Goal: Transaction & Acquisition: Purchase product/service

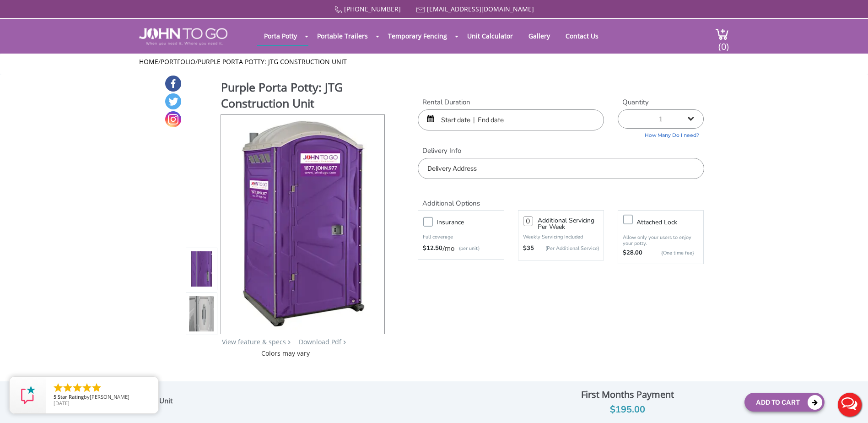
click at [495, 117] on input "text" at bounding box center [511, 119] width 186 height 21
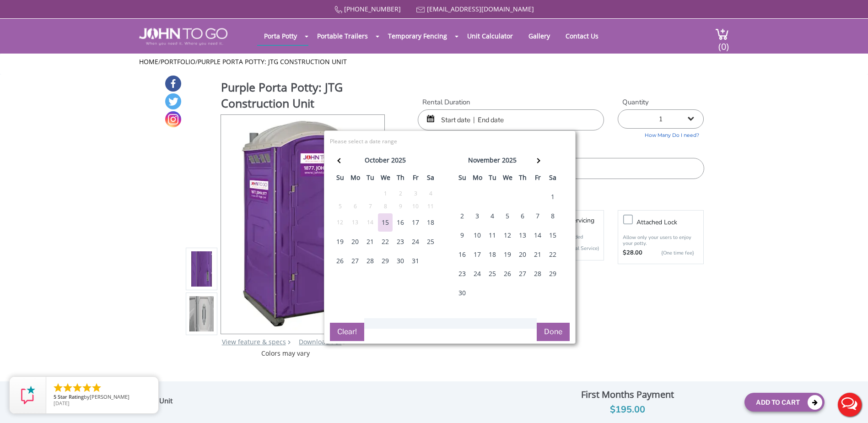
click at [358, 239] on div "20" at bounding box center [355, 242] width 15 height 18
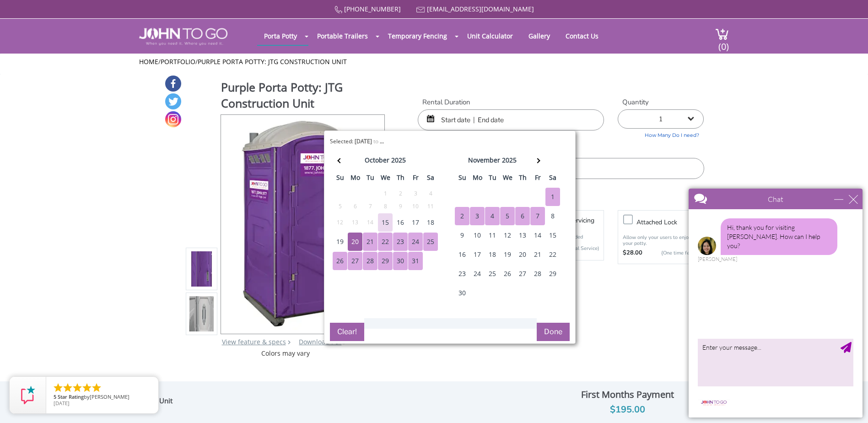
click at [531, 217] on div "7" at bounding box center [537, 216] width 15 height 18
type input "10/20/2025 to 11/07/2025"
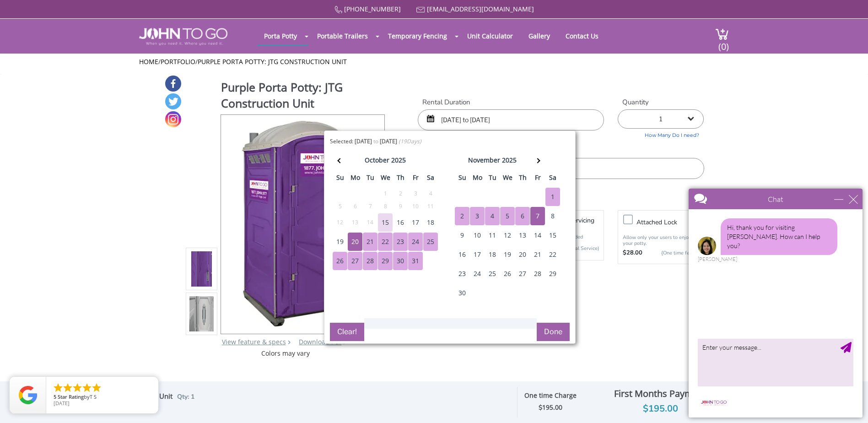
click at [561, 328] on button "Done" at bounding box center [553, 332] width 33 height 18
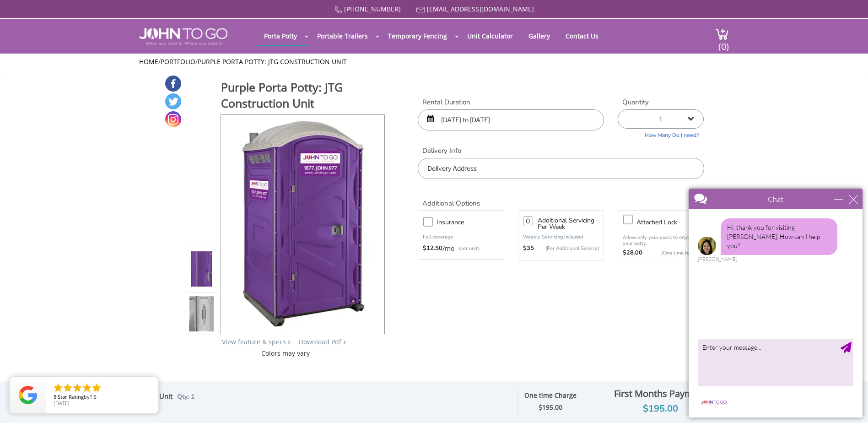
click at [452, 168] on input "text" at bounding box center [561, 168] width 286 height 21
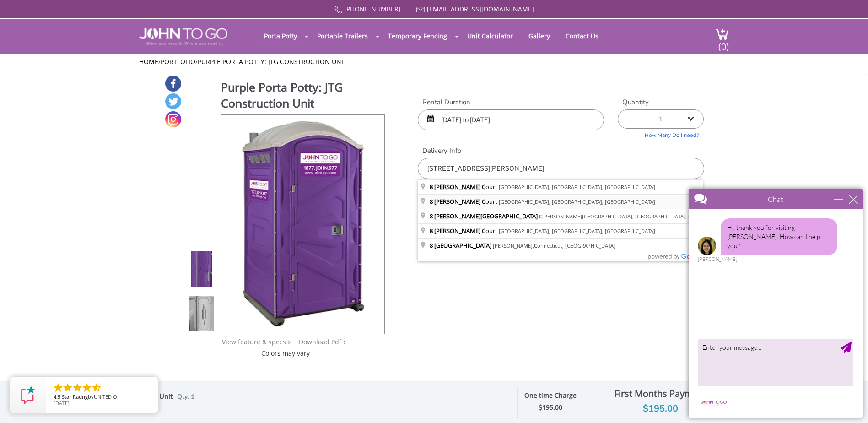
type input "[STREET_ADDRESS][PERSON_NAME]"
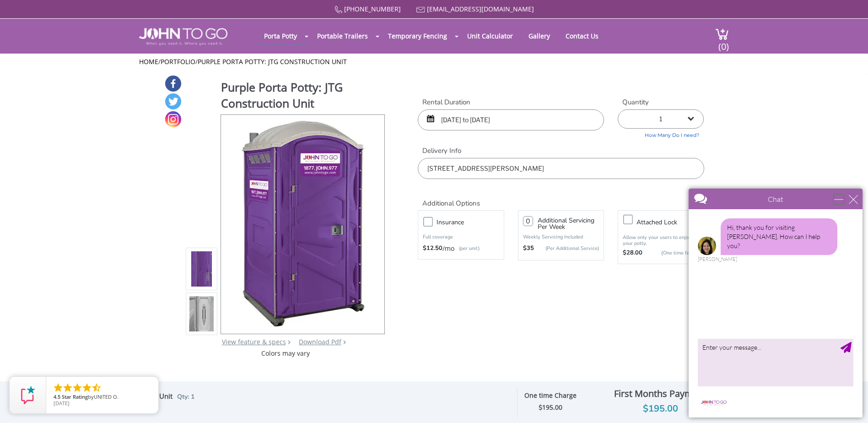
click at [839, 202] on div "minimize" at bounding box center [838, 199] width 9 height 9
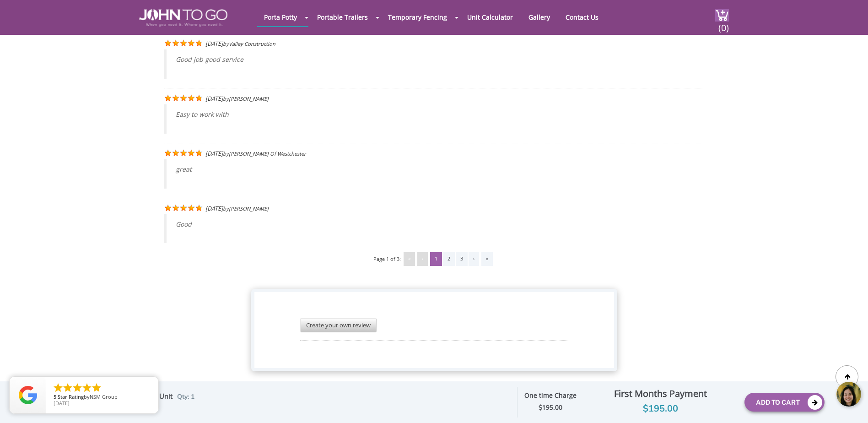
scroll to position [1803, 0]
click at [811, 401] on body at bounding box center [799, 394] width 137 height 38
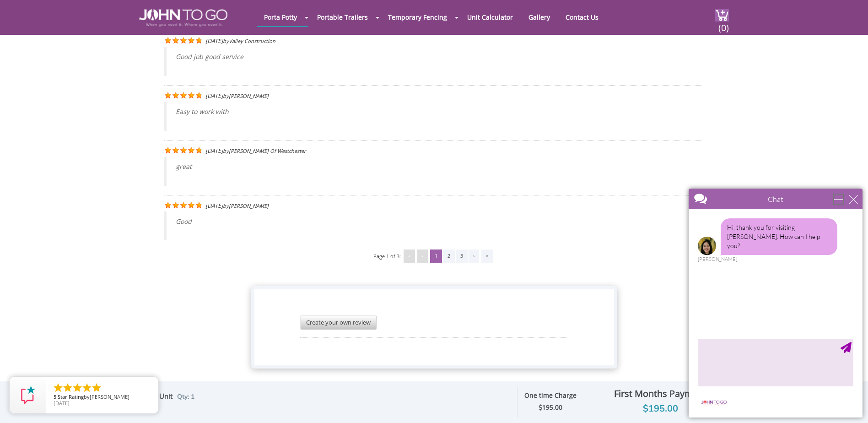
drag, startPoint x: 839, startPoint y: 199, endPoint x: 1524, endPoint y: 382, distance: 708.2
click at [839, 199] on div "minimize" at bounding box center [838, 199] width 9 height 9
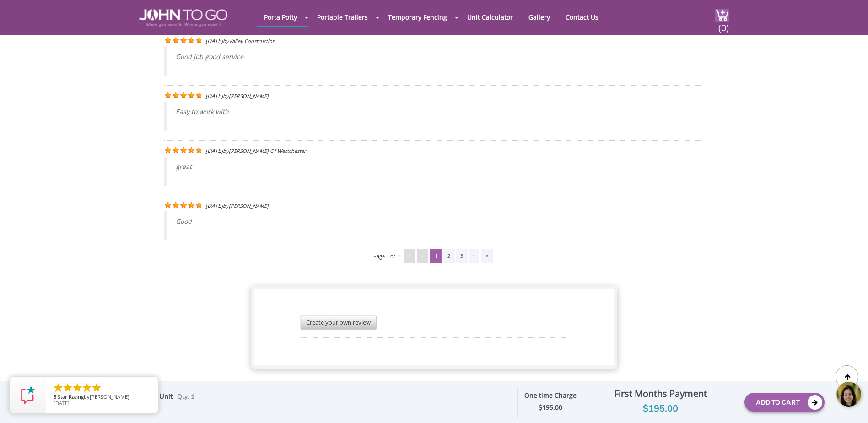
click at [761, 402] on body at bounding box center [799, 394] width 137 height 38
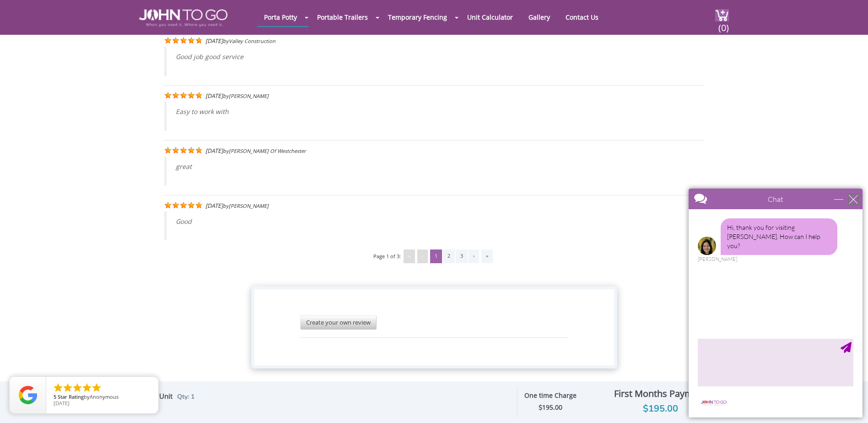
click at [851, 198] on div "close" at bounding box center [853, 199] width 9 height 9
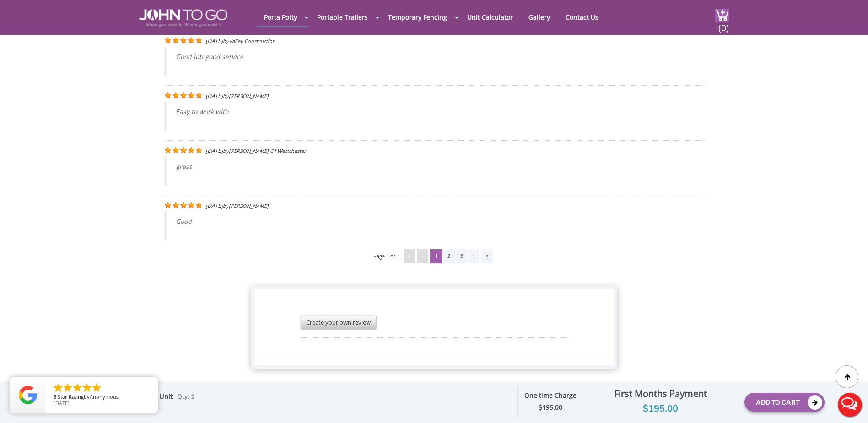
scroll to position [0, 0]
click at [804, 399] on button "Add To Cart" at bounding box center [785, 402] width 80 height 19
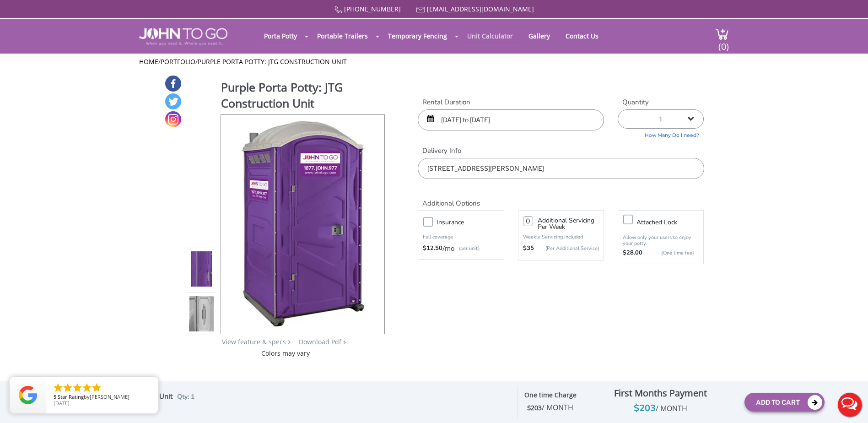
click at [495, 38] on link "Unit Calculator" at bounding box center [490, 36] width 60 height 18
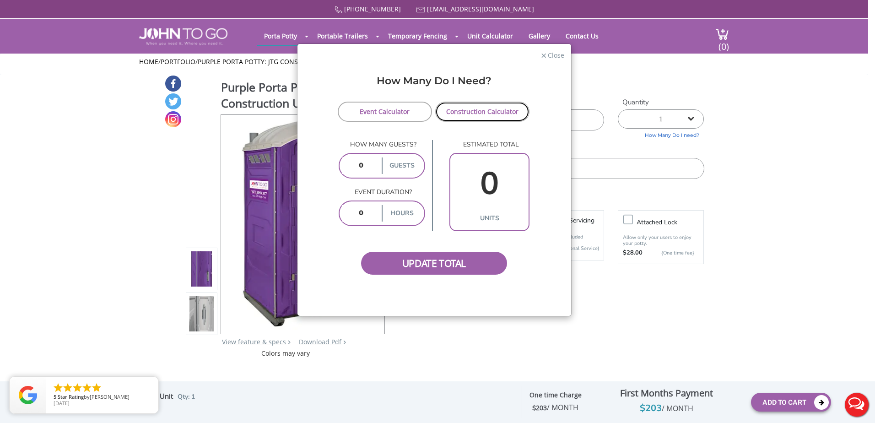
click at [476, 110] on link "Construction Calculator" at bounding box center [482, 112] width 95 height 20
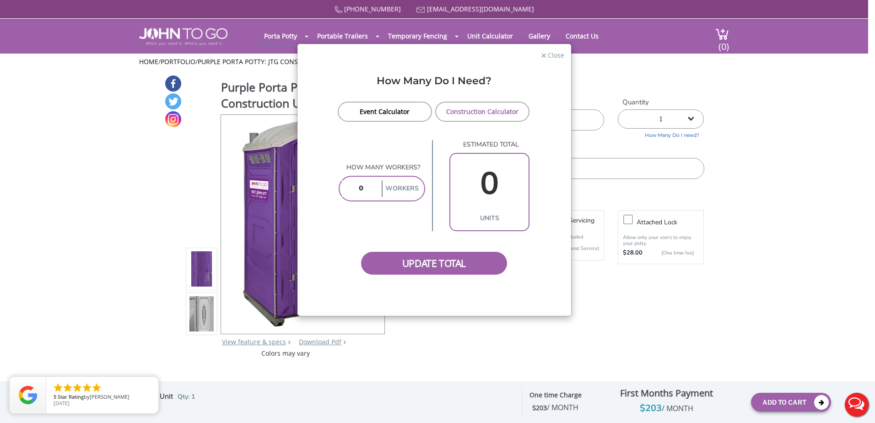
click at [368, 189] on input "number" at bounding box center [361, 188] width 38 height 16
type input "4"
click at [455, 269] on span "Update Total" at bounding box center [434, 263] width 146 height 23
click at [459, 264] on span "Update Total" at bounding box center [434, 263] width 146 height 23
click at [489, 115] on link "Construction Calculator" at bounding box center [482, 112] width 95 height 20
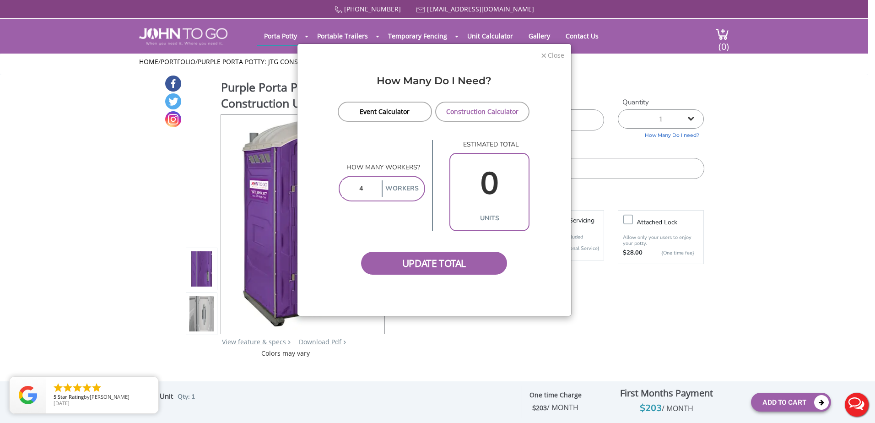
click at [552, 56] on span "Close" at bounding box center [555, 54] width 17 height 9
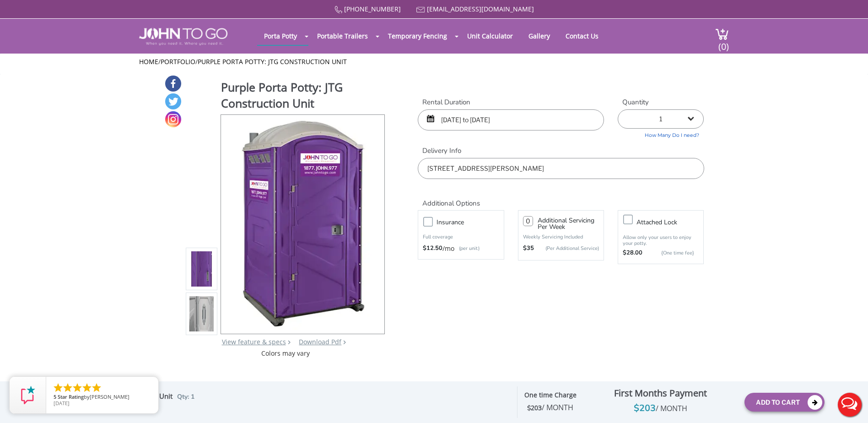
click at [572, 35] on div at bounding box center [434, 211] width 868 height 423
click at [575, 38] on link "Contact Us" at bounding box center [582, 36] width 47 height 18
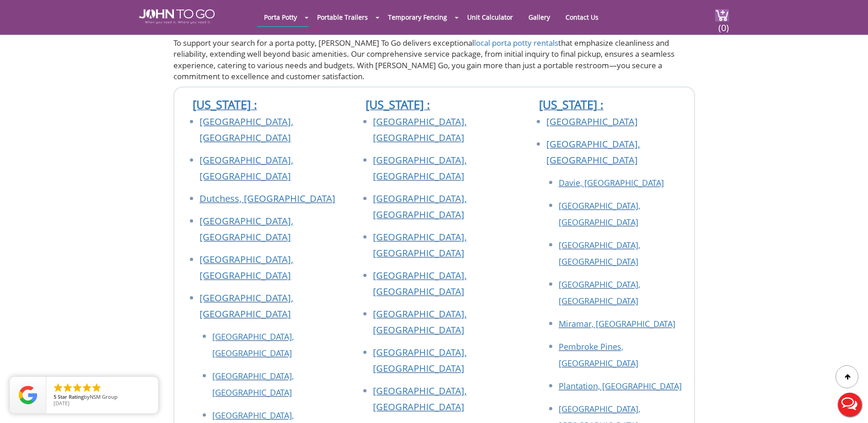
scroll to position [870, 0]
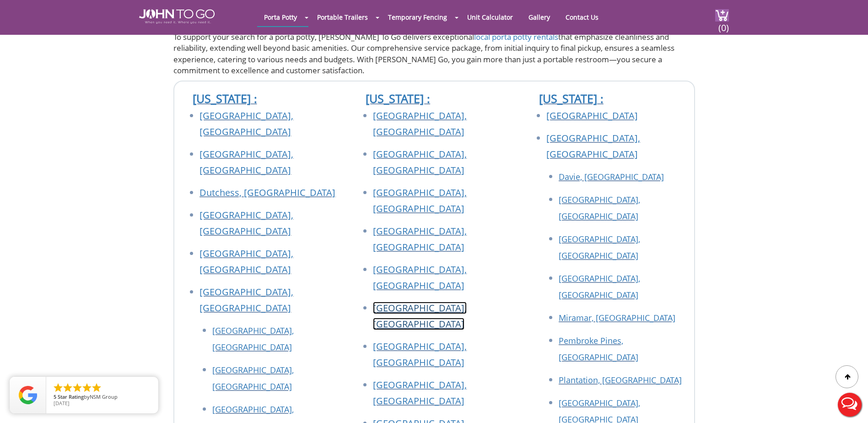
click at [435, 302] on link "[GEOGRAPHIC_DATA], [GEOGRAPHIC_DATA]" at bounding box center [420, 316] width 94 height 28
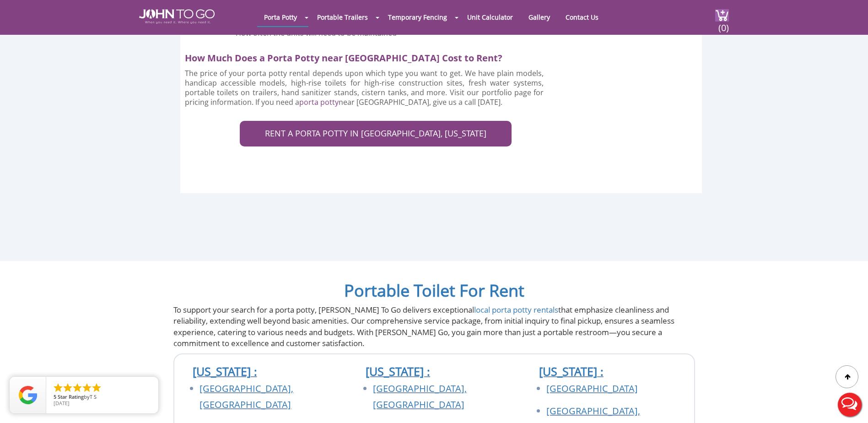
scroll to position [1922, 0]
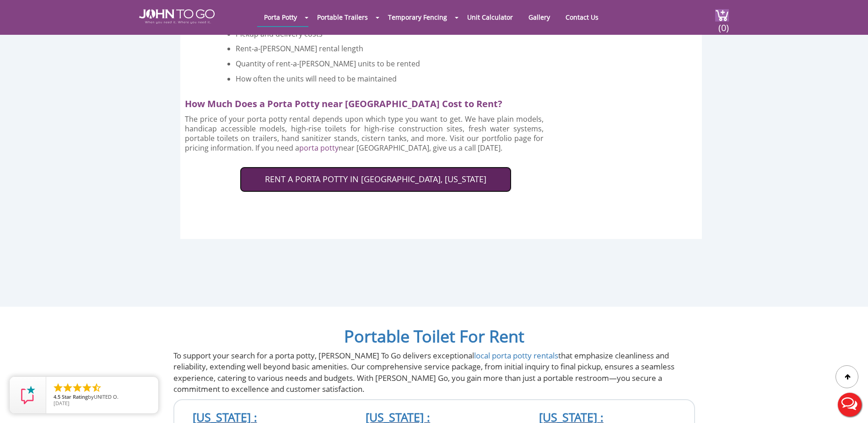
click at [431, 167] on link "RENT A PORTA POTTY IN MORRIS COUNTY, NEW JERSEY" at bounding box center [376, 180] width 272 height 26
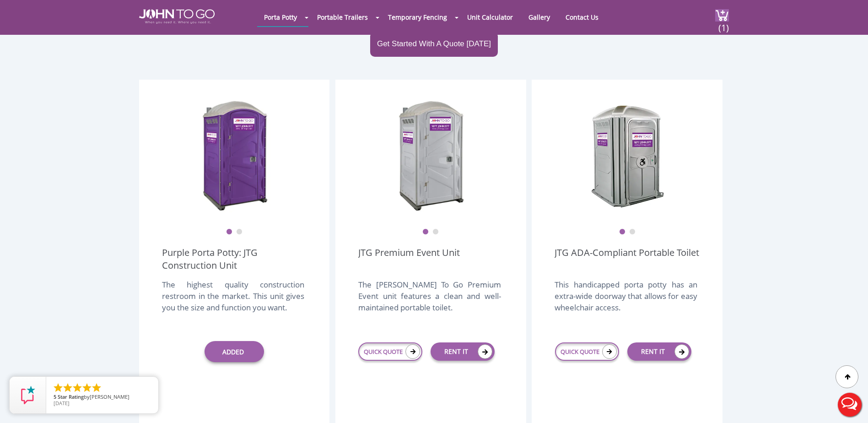
scroll to position [137, 0]
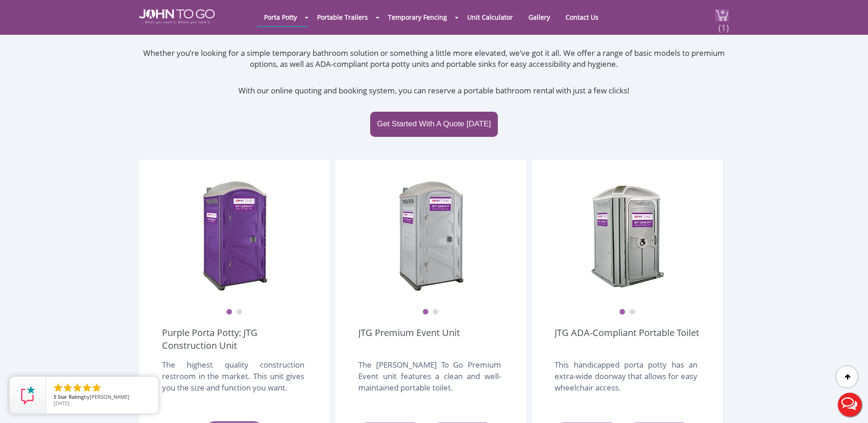
click at [723, 13] on img at bounding box center [722, 15] width 14 height 12
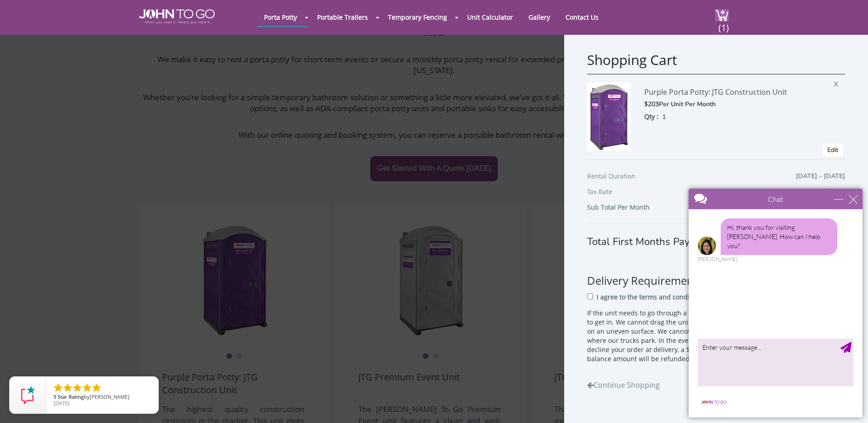
scroll to position [92, 0]
click at [841, 198] on div "minimize" at bounding box center [838, 199] width 9 height 9
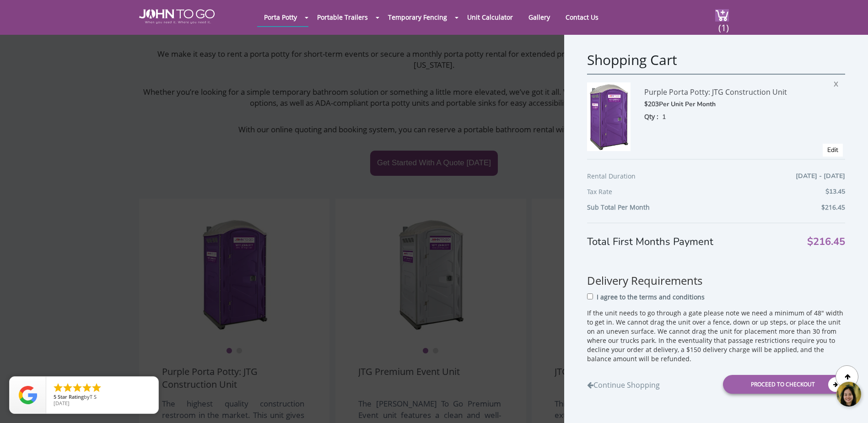
scroll to position [137, 0]
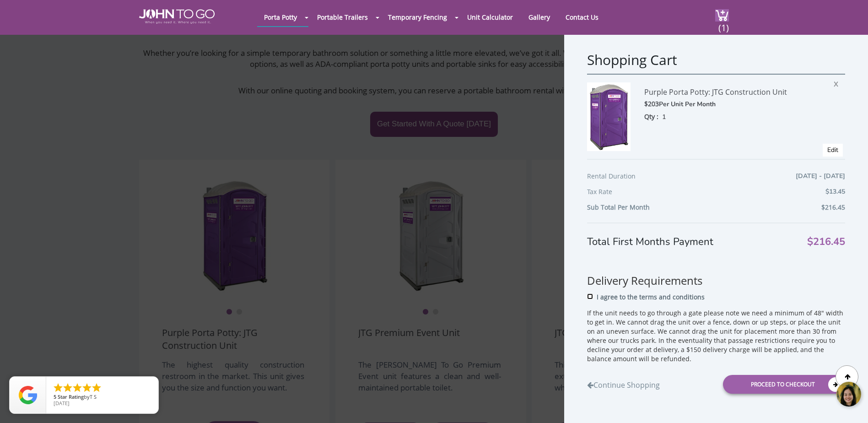
click at [588, 295] on input "I agree to the terms and conditions" at bounding box center [590, 296] width 6 height 6
checkbox input "true"
click at [762, 386] on body at bounding box center [799, 394] width 137 height 38
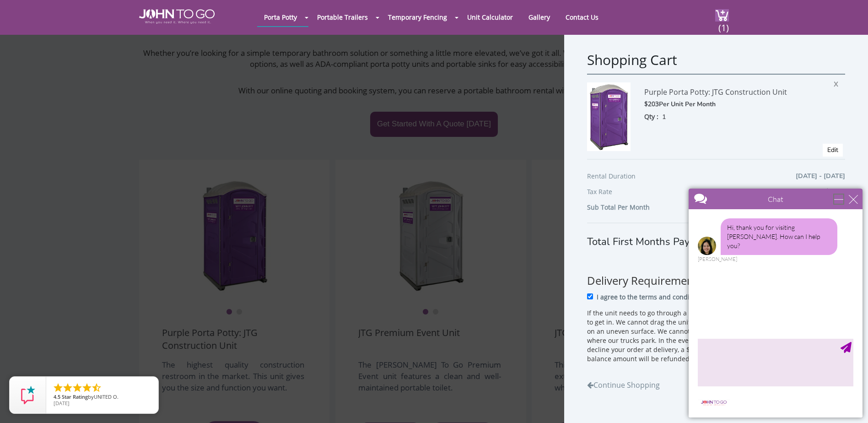
click at [843, 199] on div "minimize" at bounding box center [838, 199] width 9 height 9
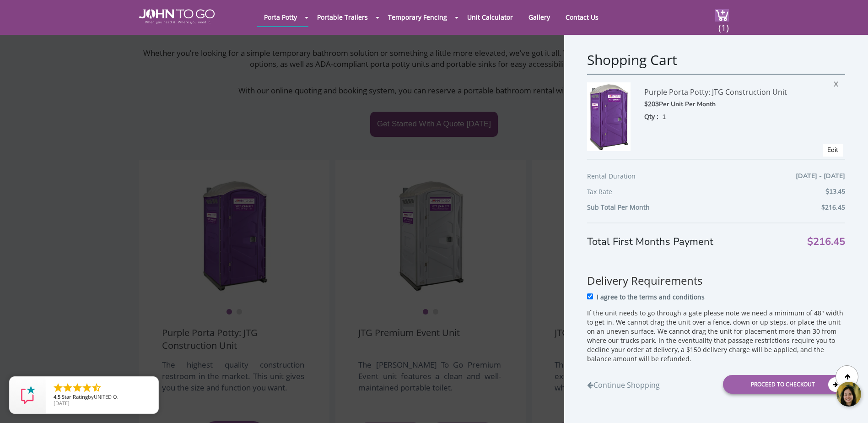
click at [781, 383] on body at bounding box center [799, 394] width 137 height 38
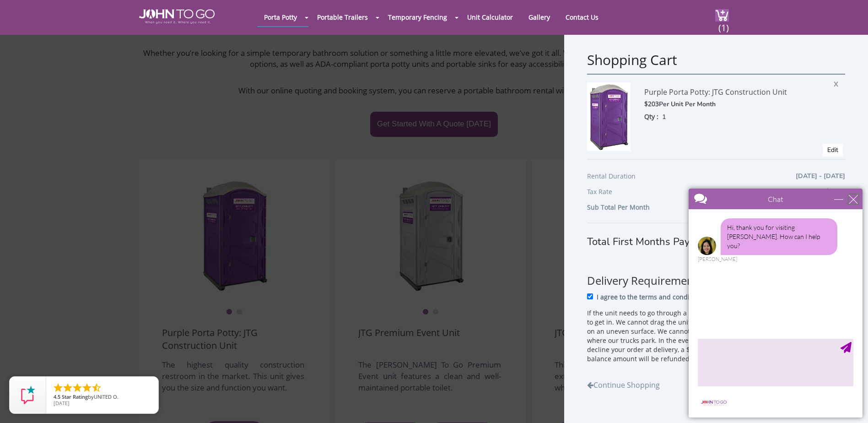
click at [853, 200] on div "close" at bounding box center [853, 199] width 9 height 9
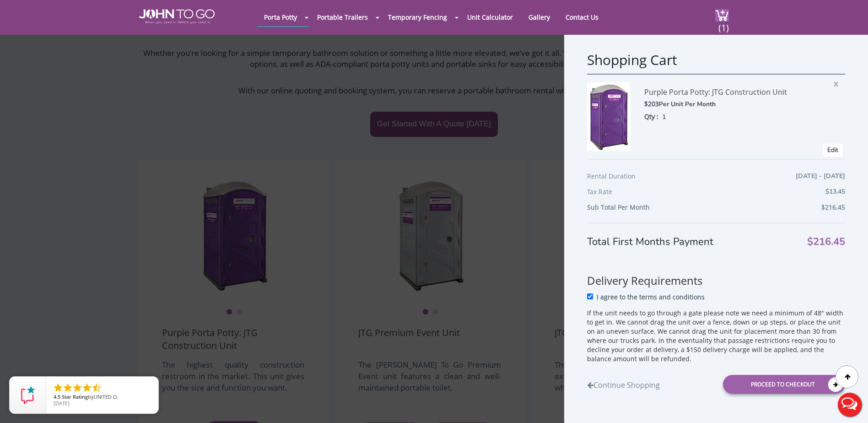
scroll to position [0, 0]
click at [828, 384] on icon at bounding box center [835, 384] width 15 height 15
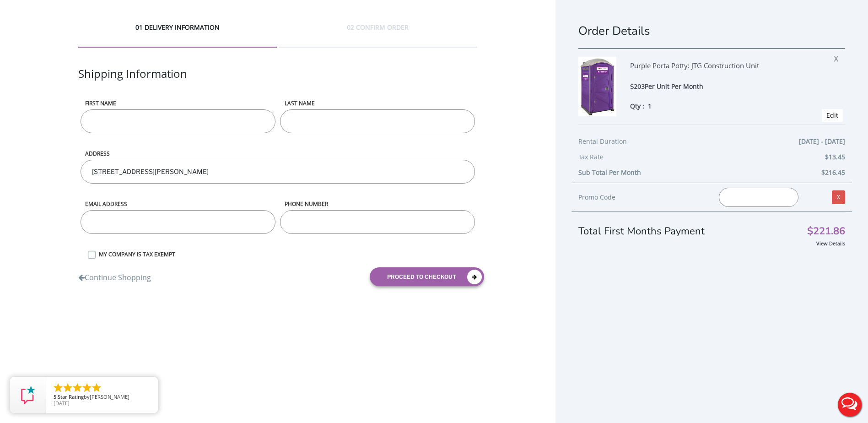
click at [108, 122] on input "First name" at bounding box center [178, 121] width 195 height 24
type input "Lauren"
type input "Stock"
type input "[EMAIL_ADDRESS][DOMAIN_NAME]"
type input "949"
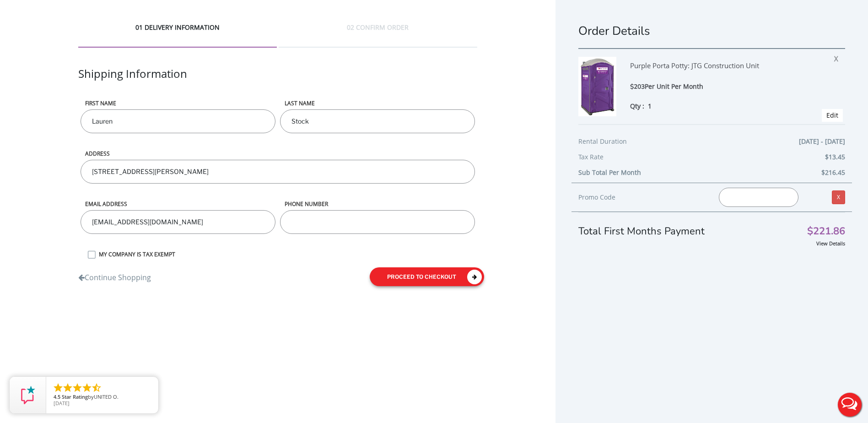
click at [422, 281] on div "Continue Shopping proceed to checkout" at bounding box center [277, 276] width 413 height 32
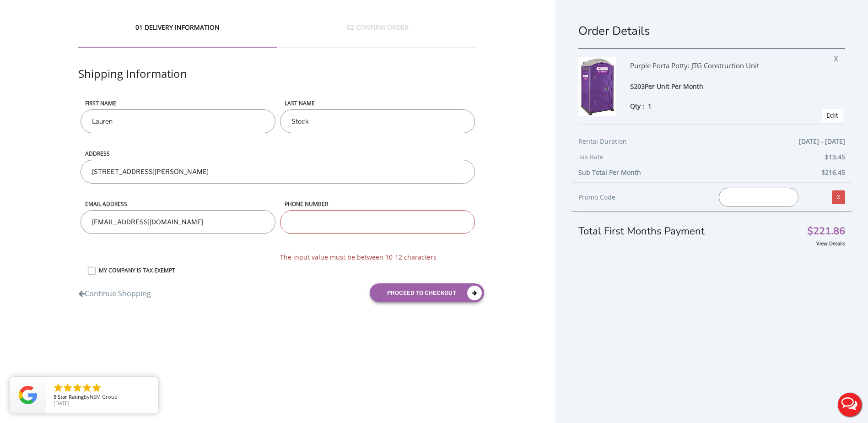
click at [306, 219] on input "phone number" at bounding box center [377, 222] width 195 height 24
click at [319, 223] on input "phone number" at bounding box center [377, 222] width 195 height 24
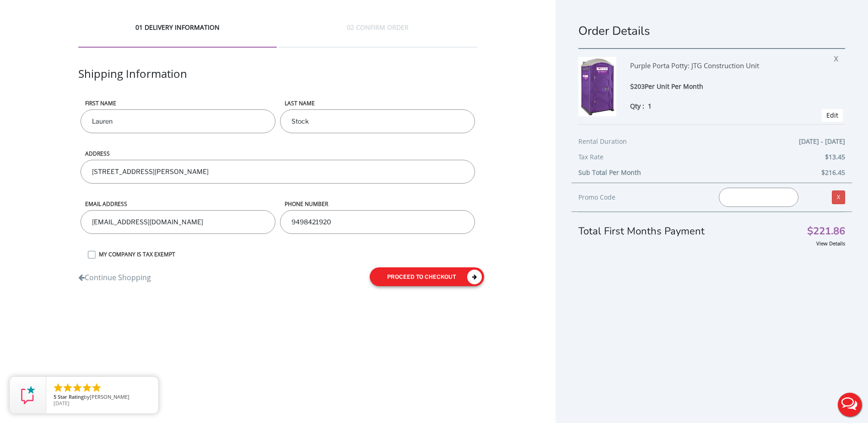
type input "9498421920"
click at [410, 278] on button "proceed to checkout" at bounding box center [427, 276] width 114 height 19
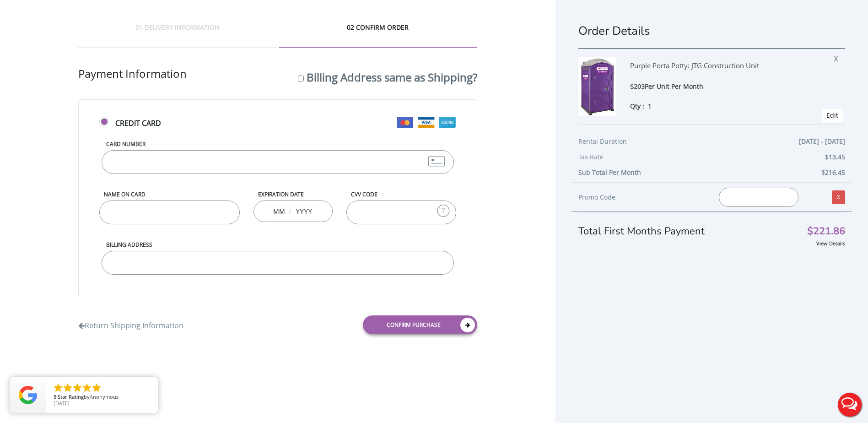
click at [304, 76] on div "Billing Address same as Shipping?" at bounding box center [387, 76] width 179 height 21
click at [298, 79] on input "Billing Address same as Shipping?" at bounding box center [301, 79] width 6 height 6
checkbox input "true"
type input "[STREET_ADDRESS][PERSON_NAME]"
click at [263, 154] on input "Card Number" at bounding box center [278, 162] width 353 height 24
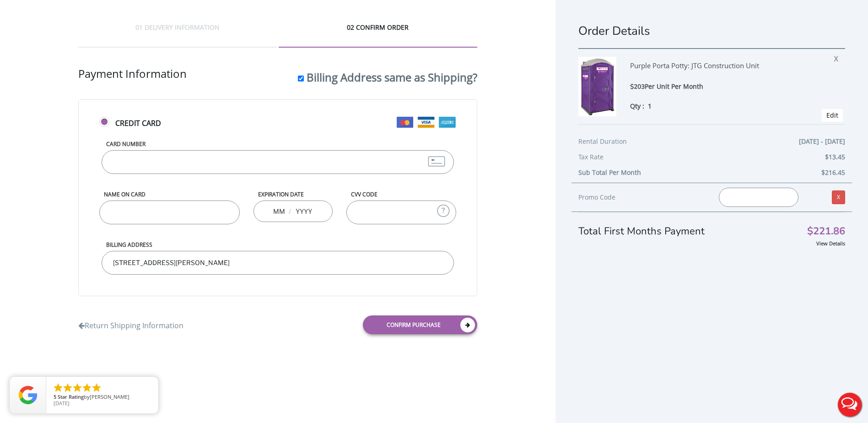
type input "[CREDIT_CARD_NUMBER]"
click at [130, 204] on input "Name on Card" at bounding box center [169, 212] width 141 height 24
type input "[PERSON_NAME]"
type input "05"
type input "028"
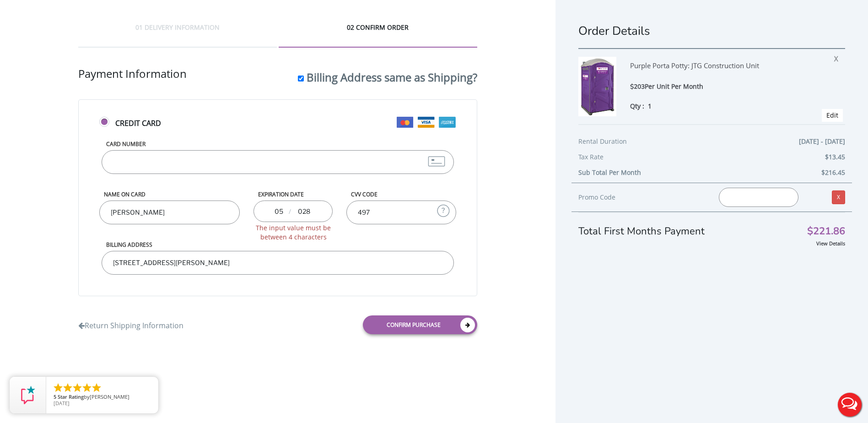
type input "497"
click at [294, 213] on div "05 / 028 The input value must be between 4 characters" at bounding box center [293, 211] width 79 height 22
click at [301, 210] on input "028" at bounding box center [304, 211] width 18 height 18
type input "2028"
